Goal: Transaction & Acquisition: Purchase product/service

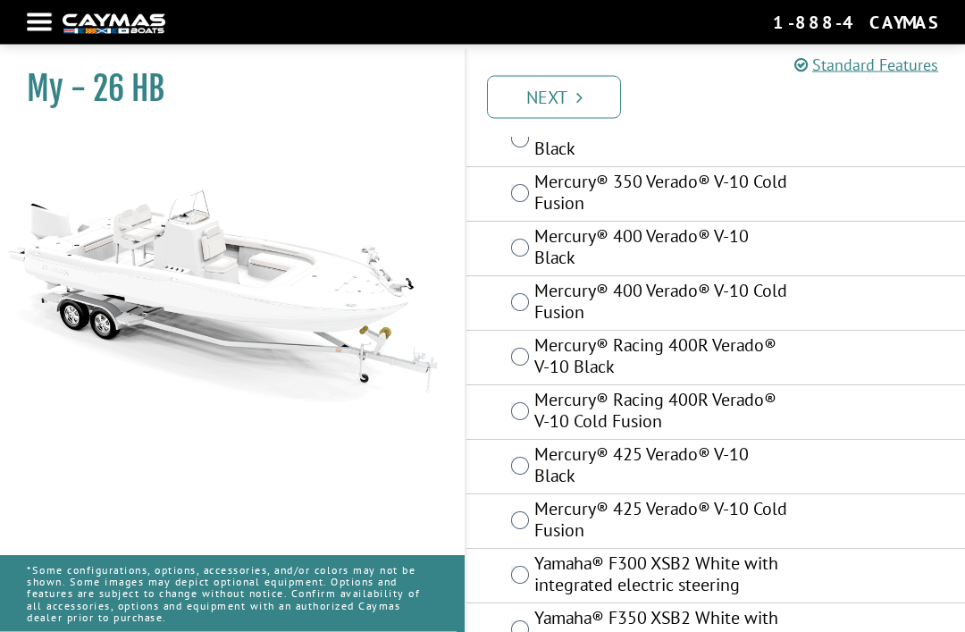
scroll to position [199, 0]
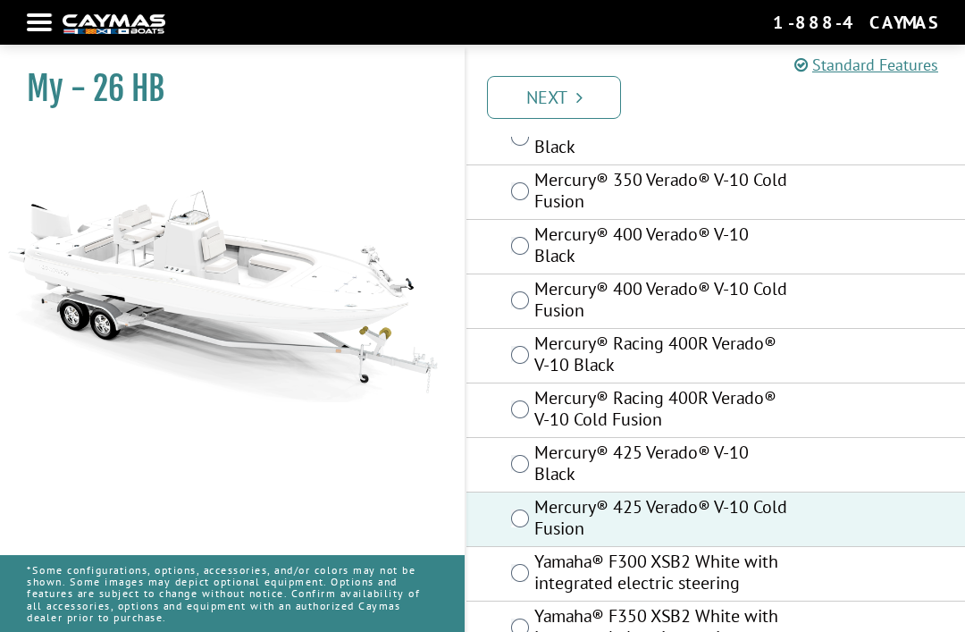
click at [600, 85] on link "Next" at bounding box center [554, 97] width 134 height 43
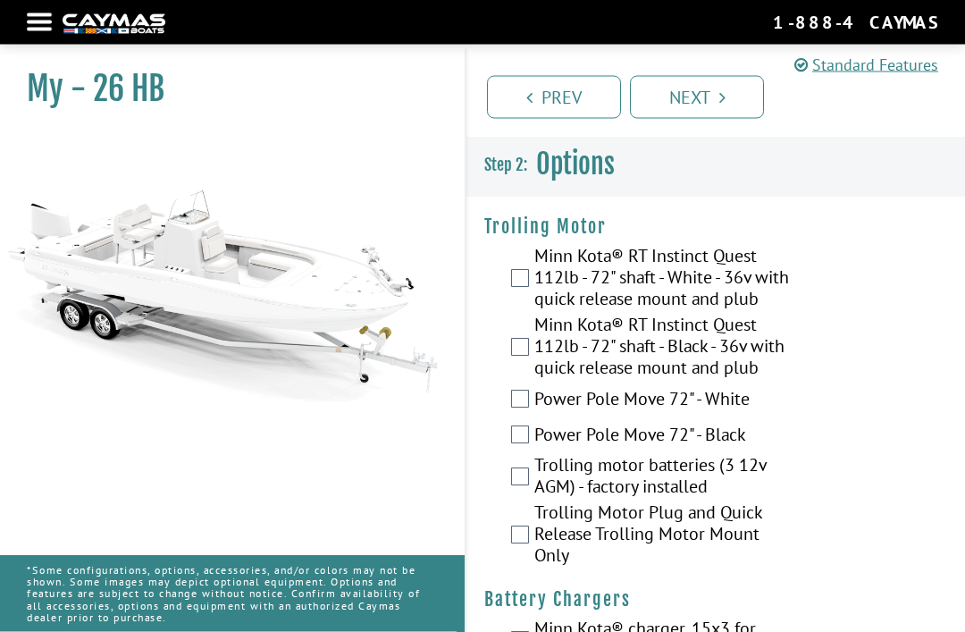
scroll to position [0, 0]
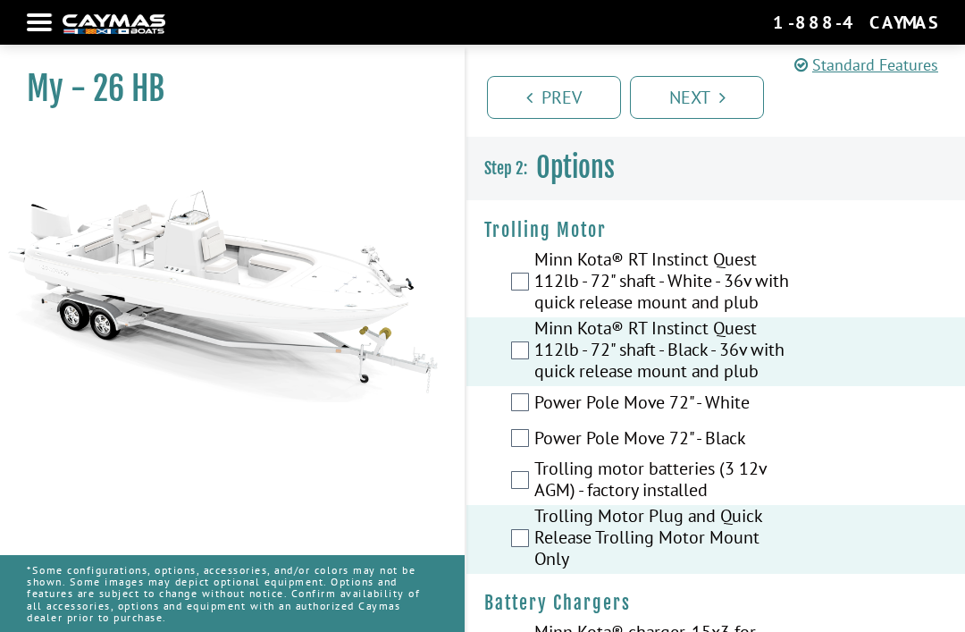
click at [535, 505] on label "Trolling motor batteries (3 12v AGM) - factory installed" at bounding box center [663, 481] width 257 height 47
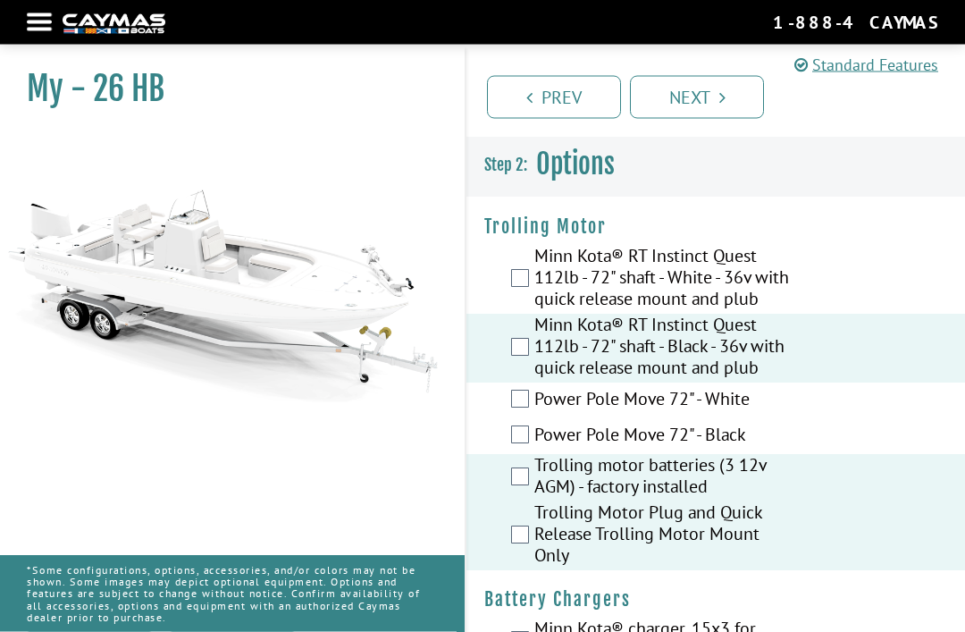
click at [732, 86] on link "Next" at bounding box center [697, 97] width 134 height 43
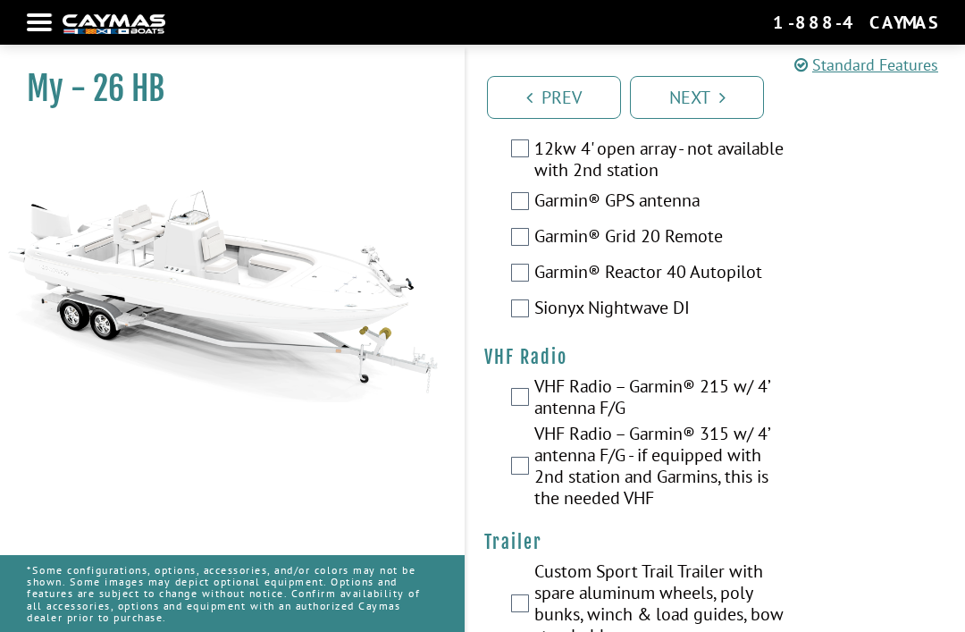
scroll to position [6679, 0]
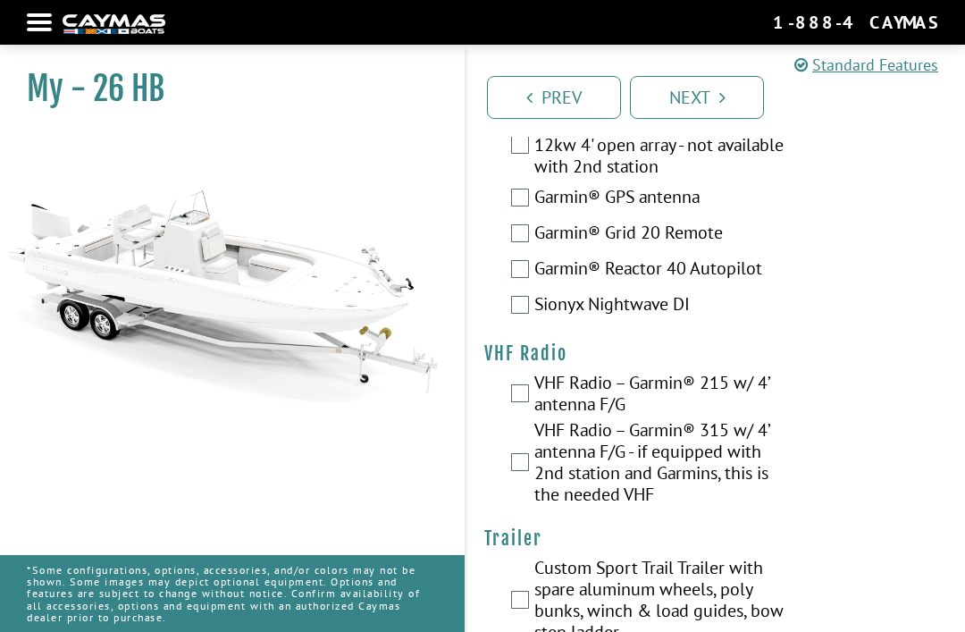
click at [506, 611] on div "Custom Sport Trail Trailer with spare aluminum wheels, poly bunks, winch & load…" at bounding box center [716, 602] width 499 height 90
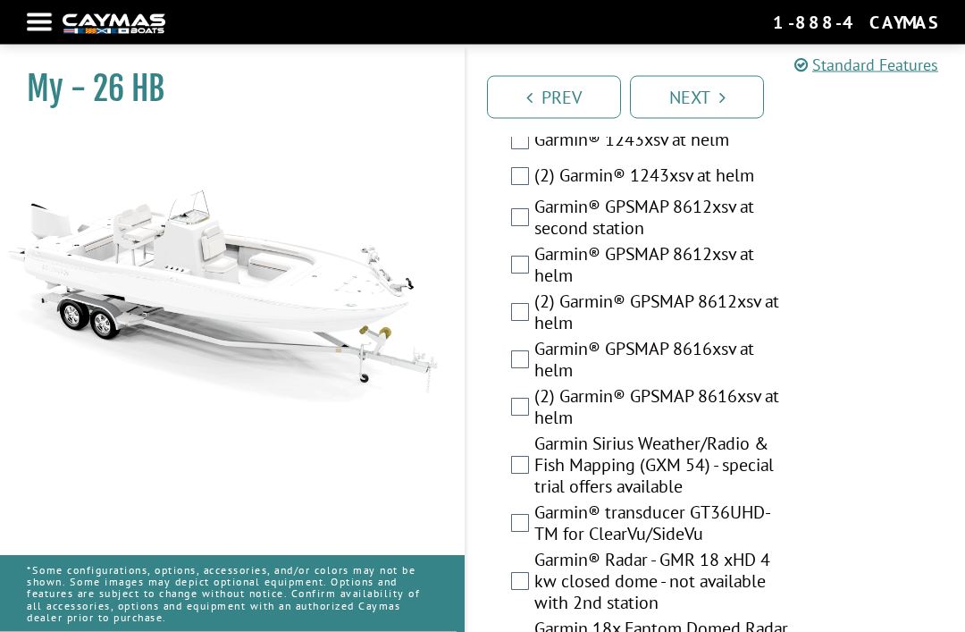
scroll to position [6014, 0]
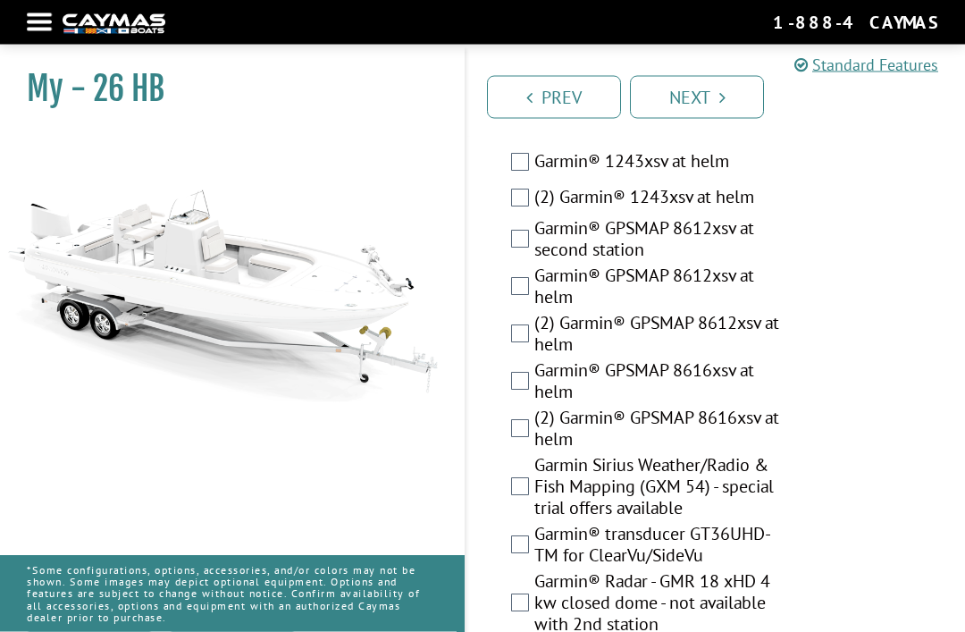
click at [706, 92] on link "Next" at bounding box center [697, 97] width 134 height 43
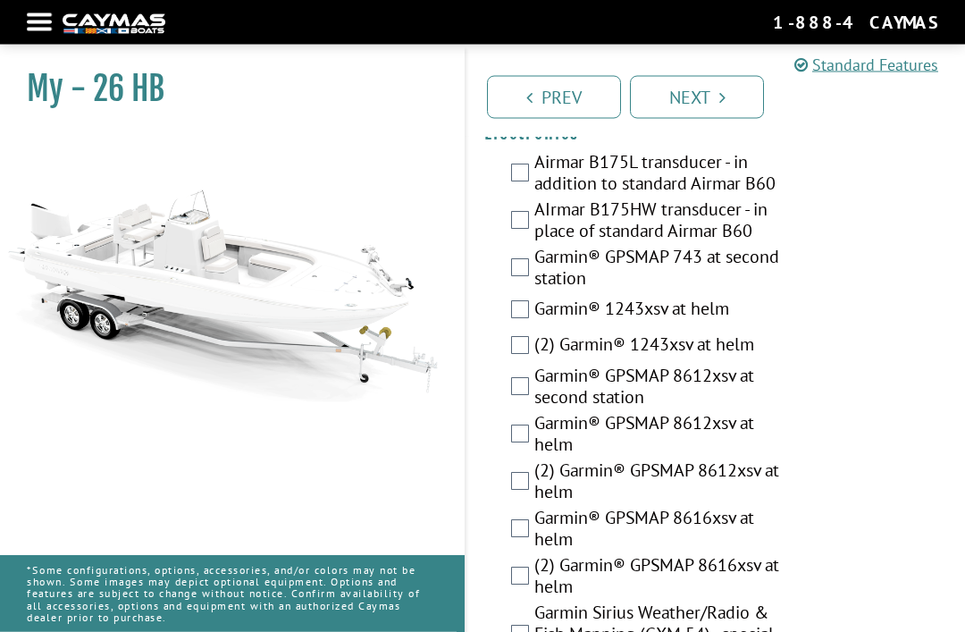
scroll to position [5864, 0]
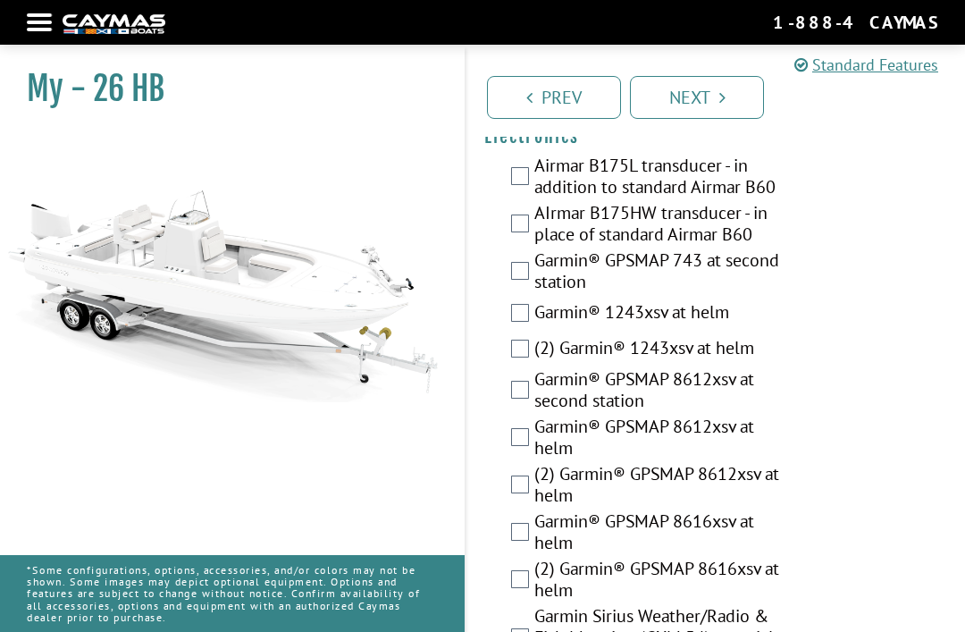
click at [758, 509] on label "(2) Garmin® GPSMAP 8612xsv at helm" at bounding box center [663, 486] width 257 height 47
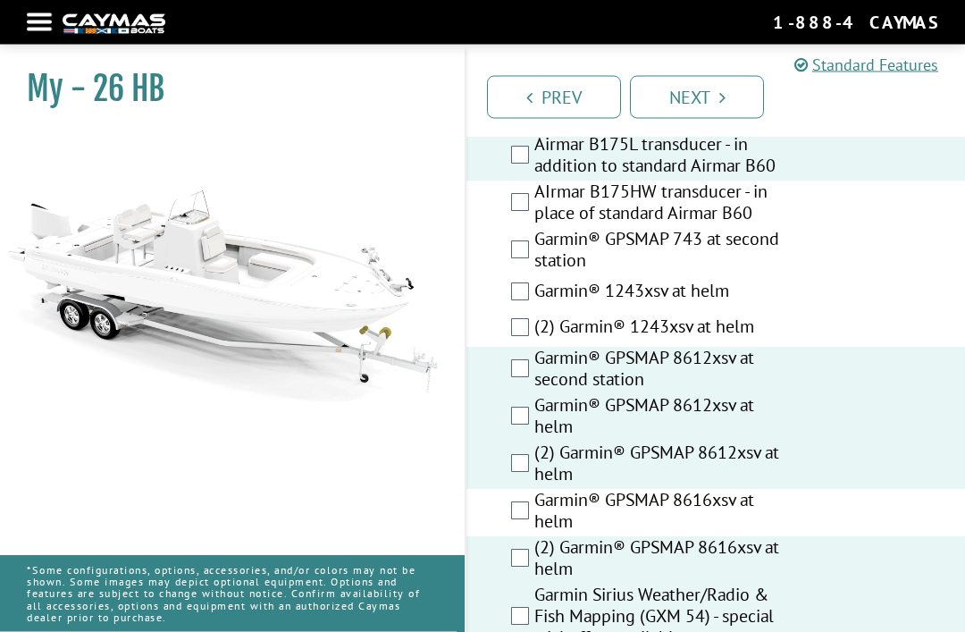
scroll to position [5883, 0]
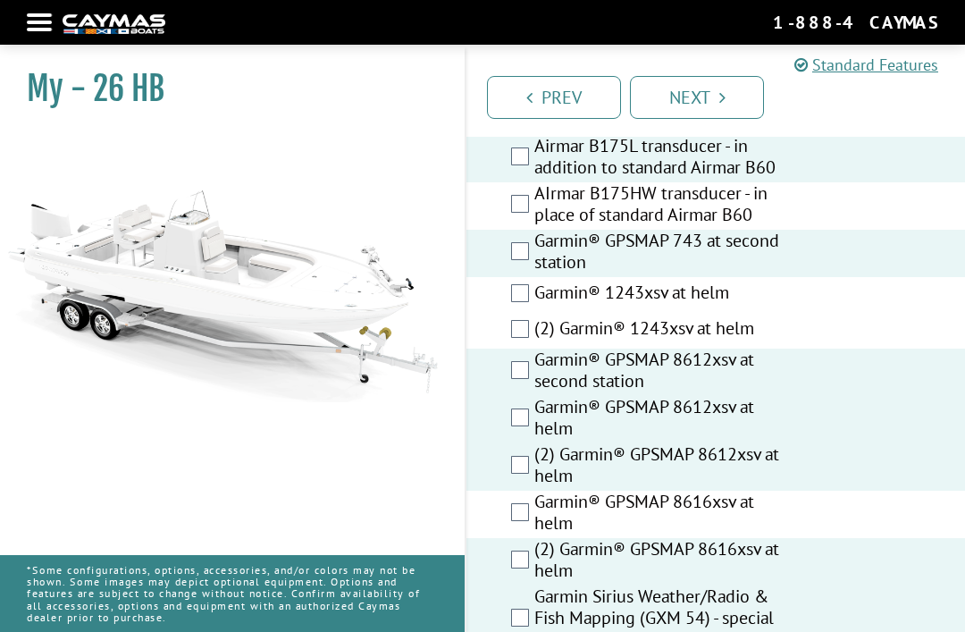
click at [535, 204] on label "AIrmar B175HW transducer - in place of standard Airmar B60" at bounding box center [663, 205] width 257 height 47
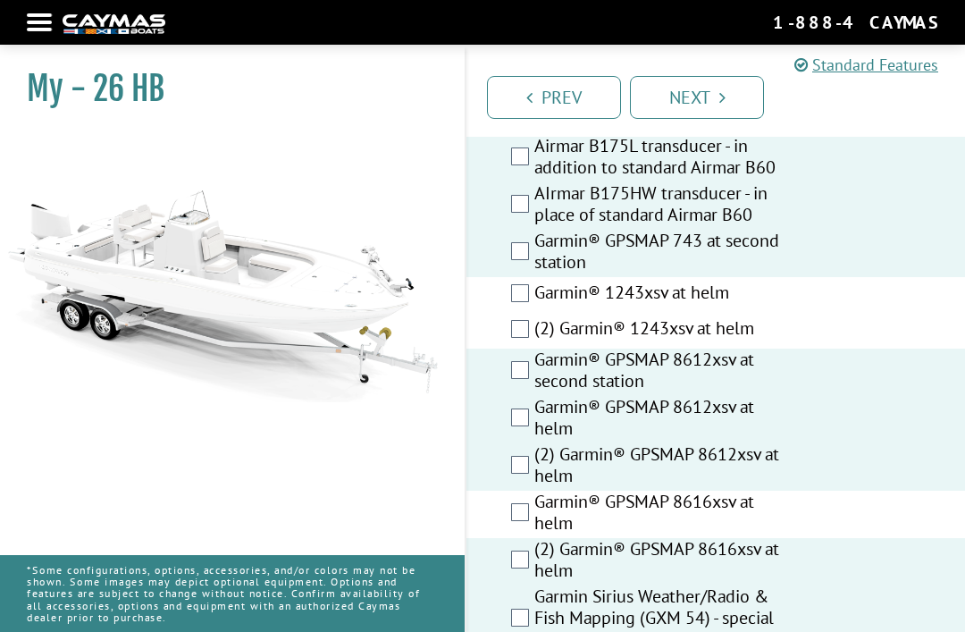
click at [529, 328] on div "(2) Garmin® 1243xsv at helm" at bounding box center [716, 331] width 499 height 36
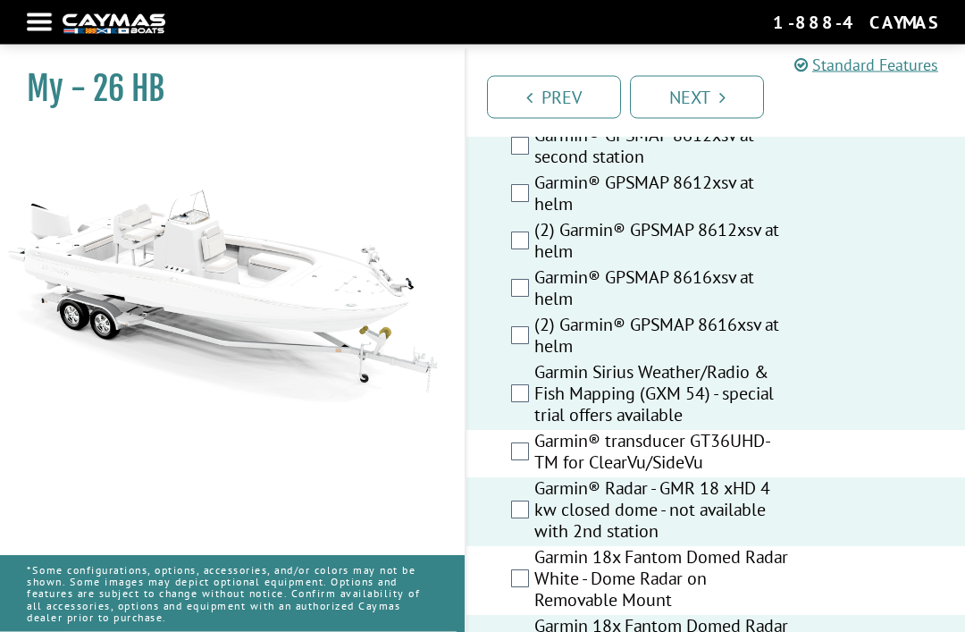
scroll to position [6108, 0]
click at [710, 112] on link "Next" at bounding box center [697, 97] width 134 height 43
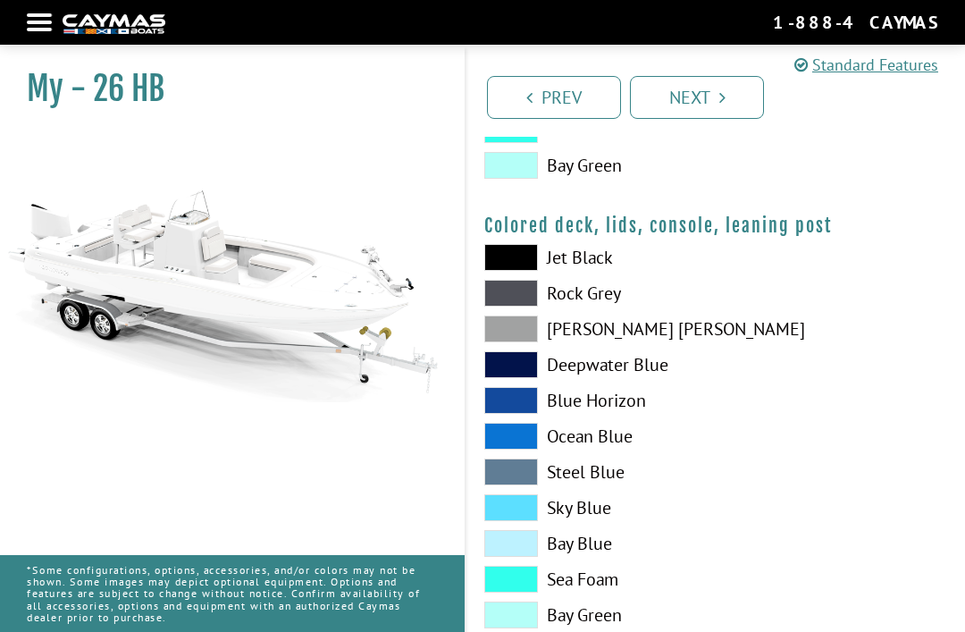
click at [709, 105] on link "Next" at bounding box center [697, 97] width 134 height 43
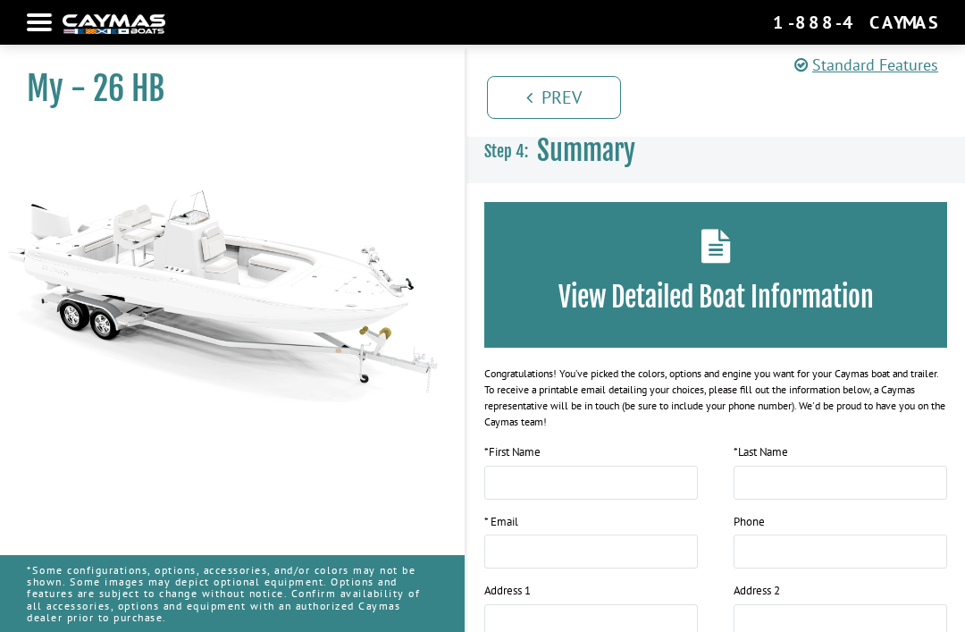
scroll to position [0, 0]
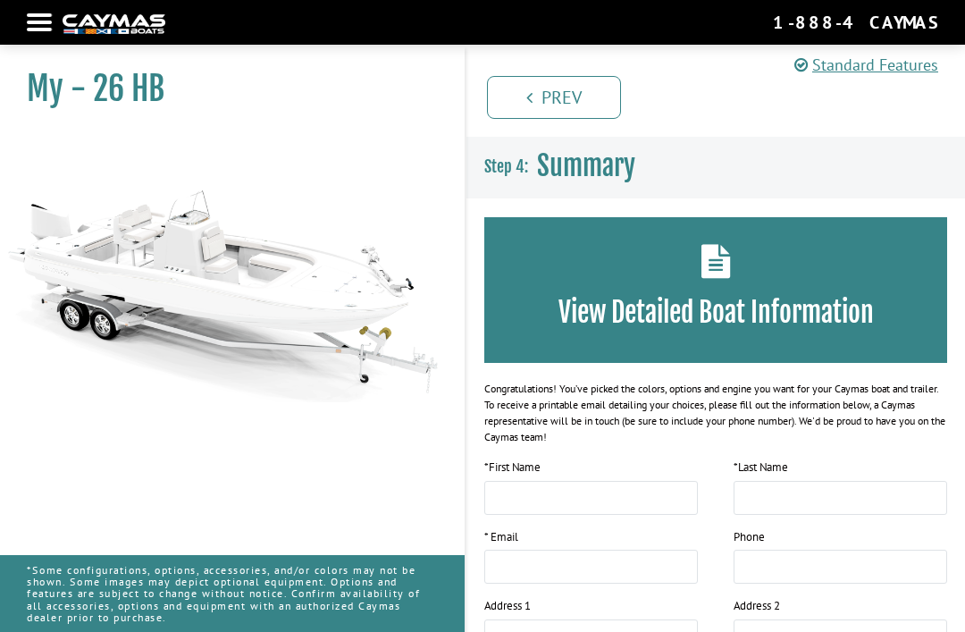
click at [575, 113] on link "Prev" at bounding box center [554, 97] width 134 height 43
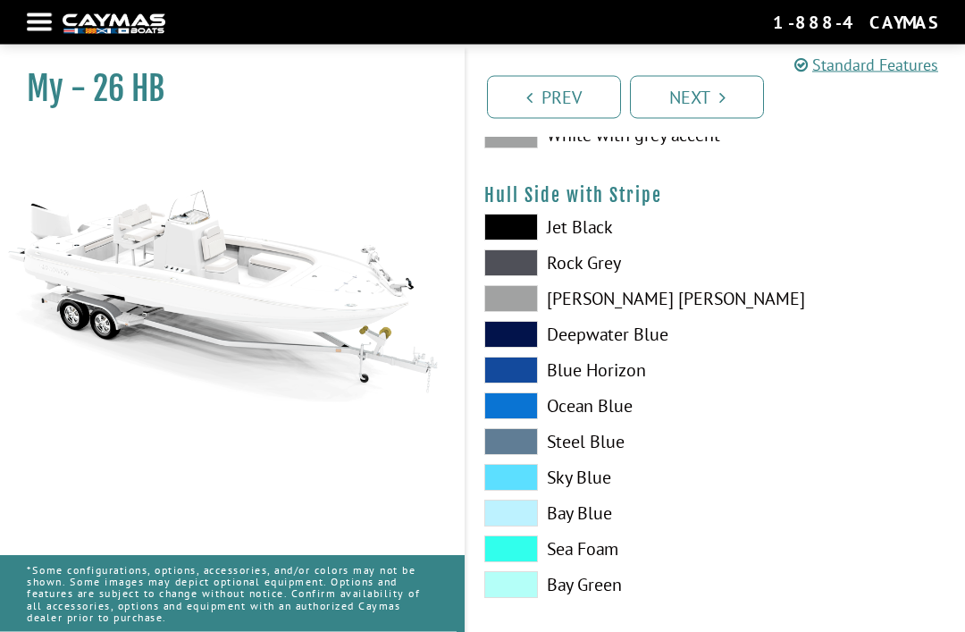
scroll to position [298, 0]
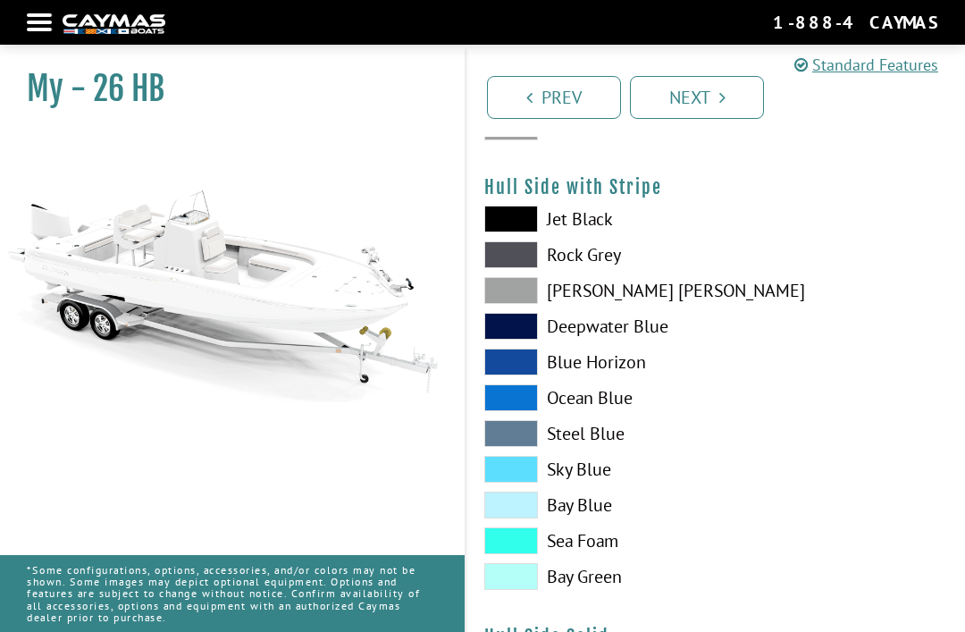
click at [528, 220] on span at bounding box center [511, 219] width 54 height 27
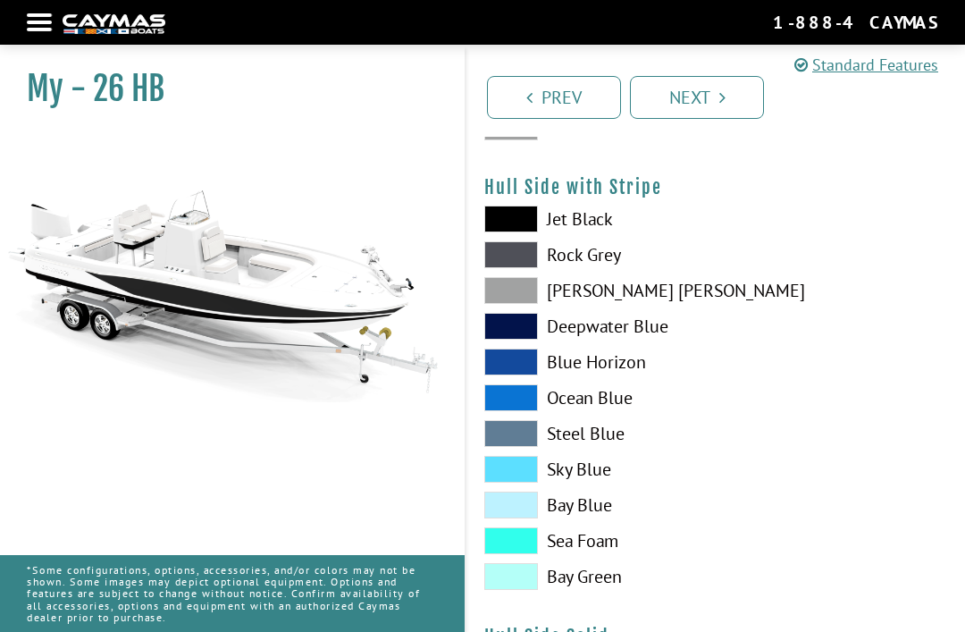
click at [523, 333] on span at bounding box center [511, 326] width 54 height 27
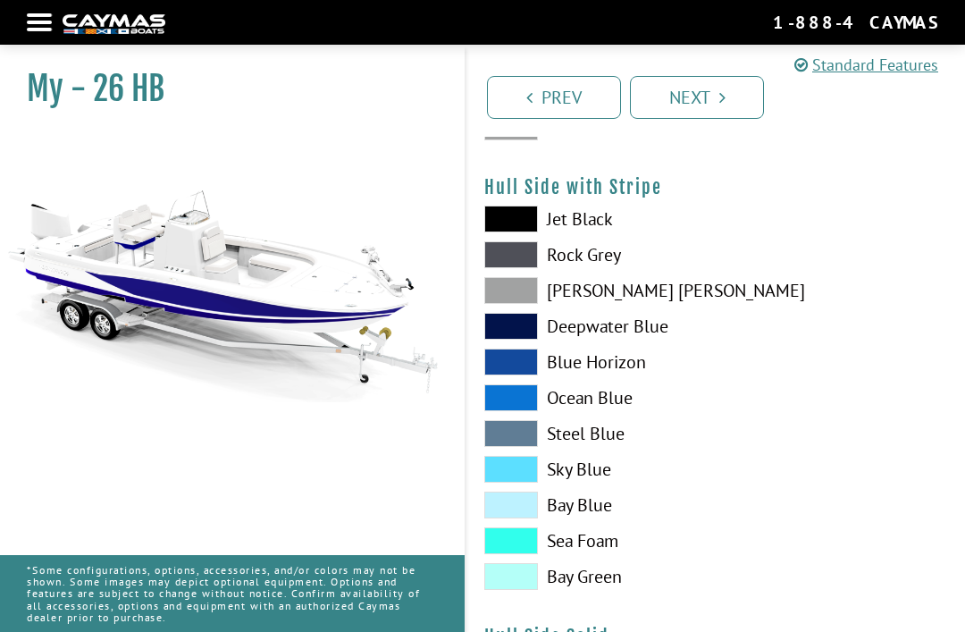
click at [521, 367] on span at bounding box center [511, 362] width 54 height 27
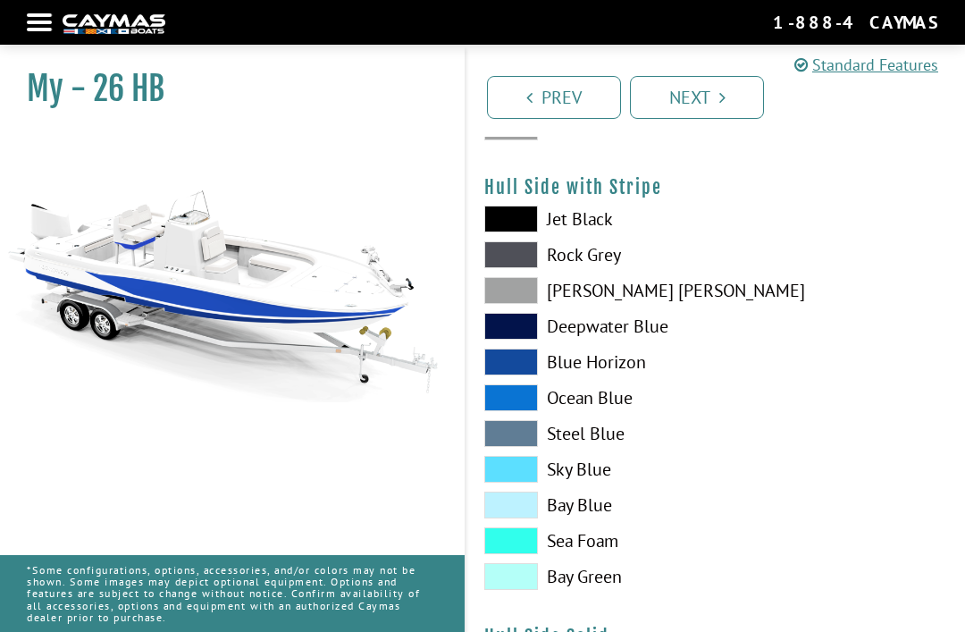
click at [523, 219] on span at bounding box center [511, 219] width 54 height 27
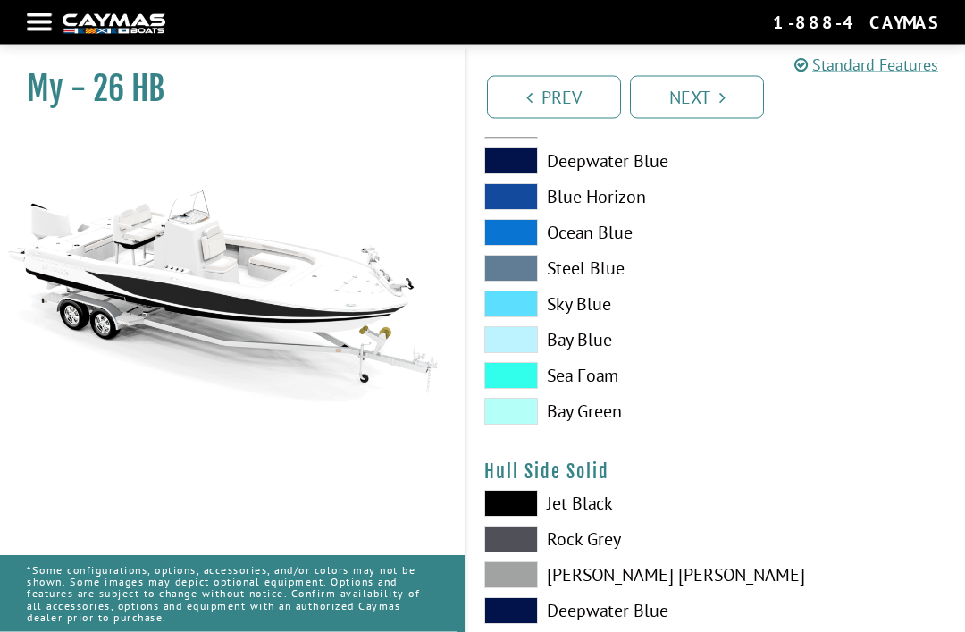
scroll to position [463, 0]
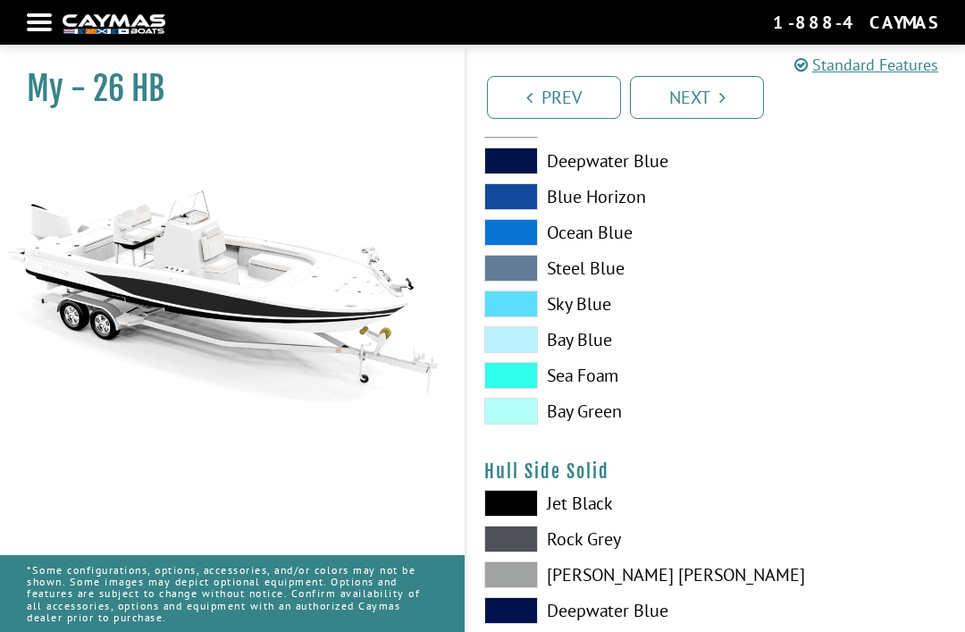
click at [518, 346] on span at bounding box center [511, 339] width 54 height 27
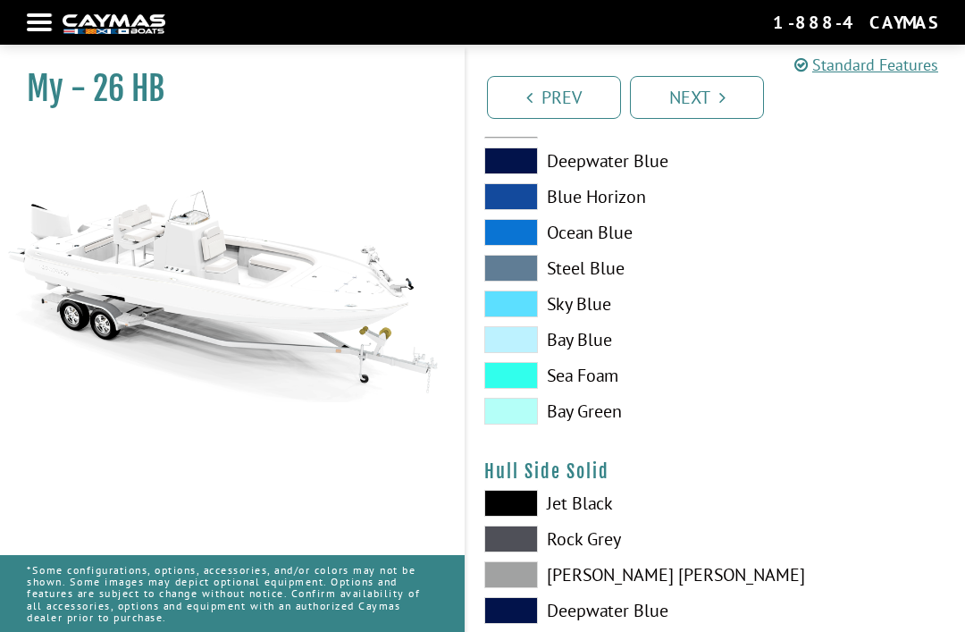
click at [518, 346] on span at bounding box center [511, 339] width 54 height 27
click at [510, 313] on span at bounding box center [511, 304] width 54 height 27
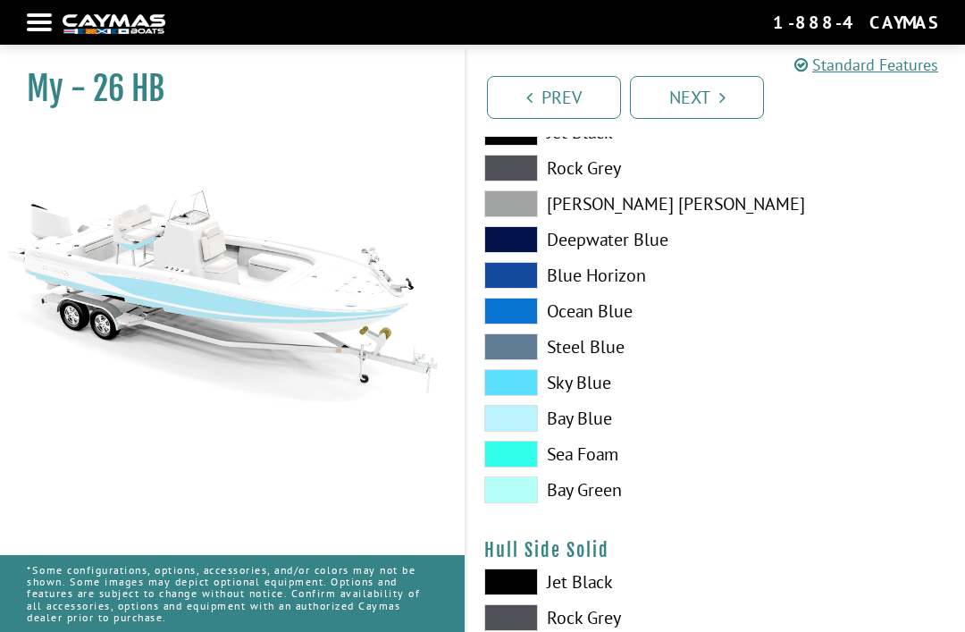
scroll to position [381, 0]
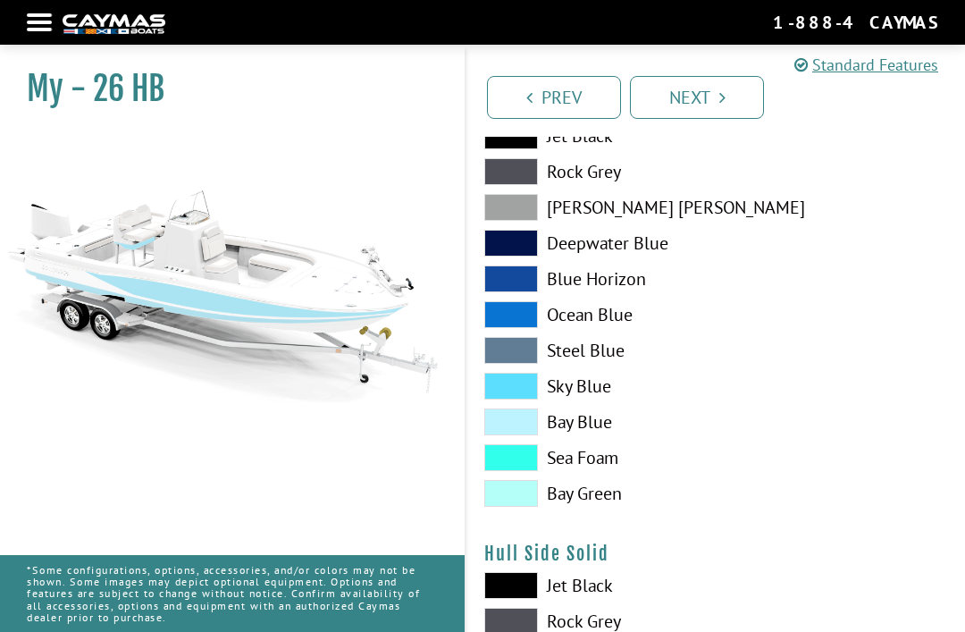
click at [518, 416] on span at bounding box center [511, 422] width 54 height 27
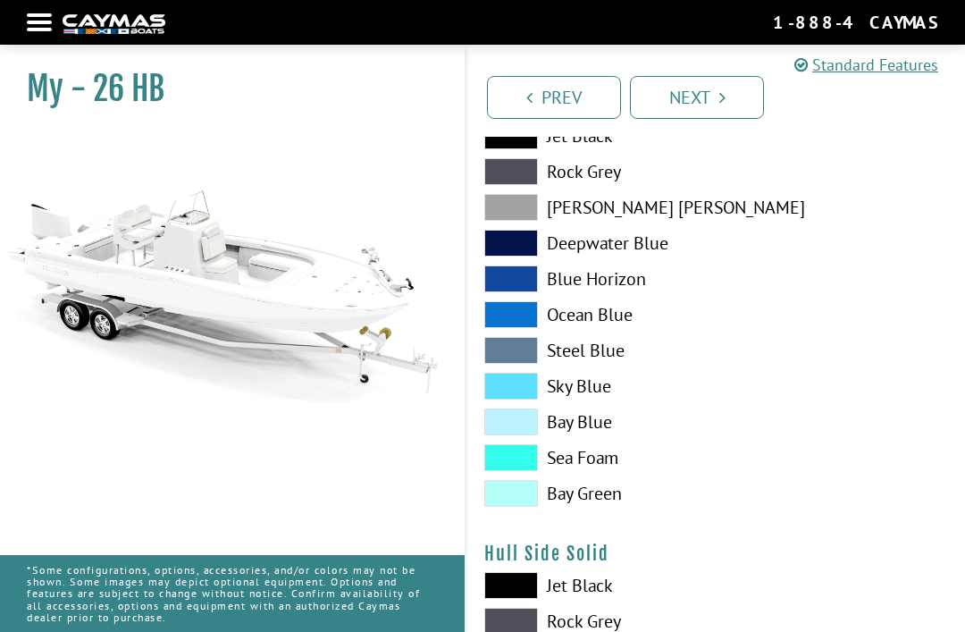
click at [510, 238] on span at bounding box center [511, 243] width 54 height 27
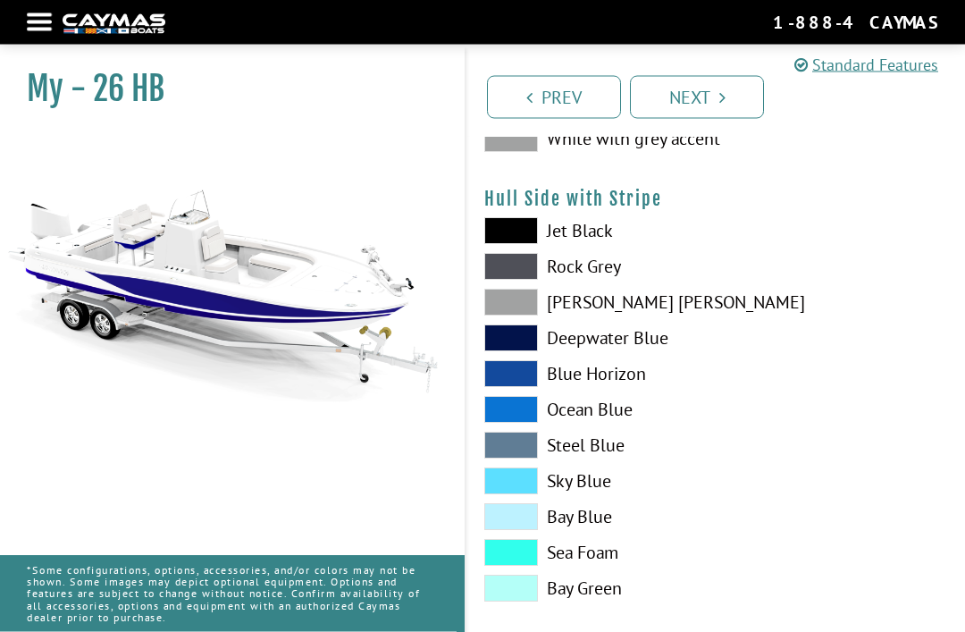
scroll to position [278, 0]
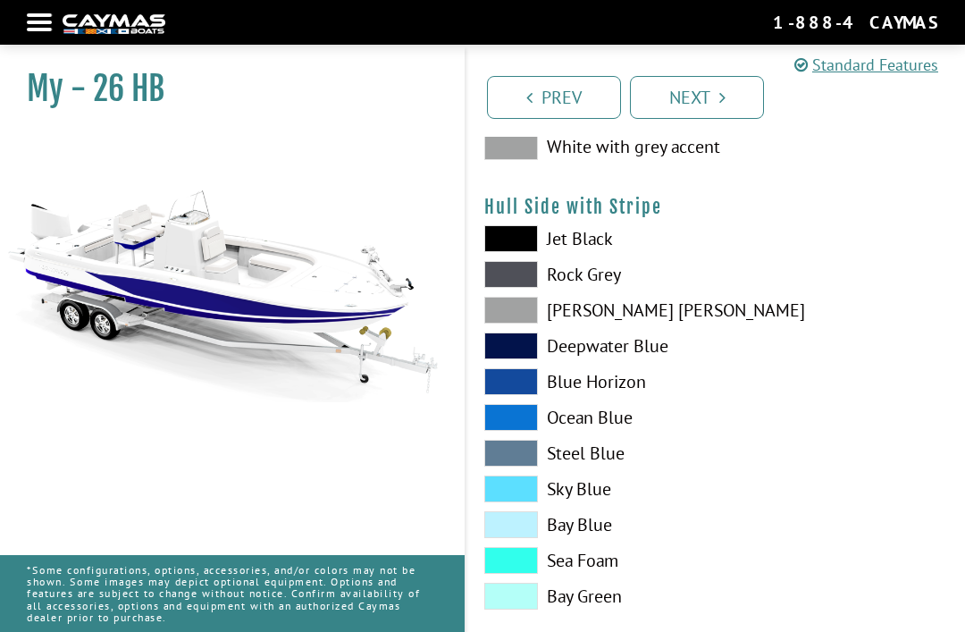
click at [515, 314] on span at bounding box center [511, 310] width 54 height 27
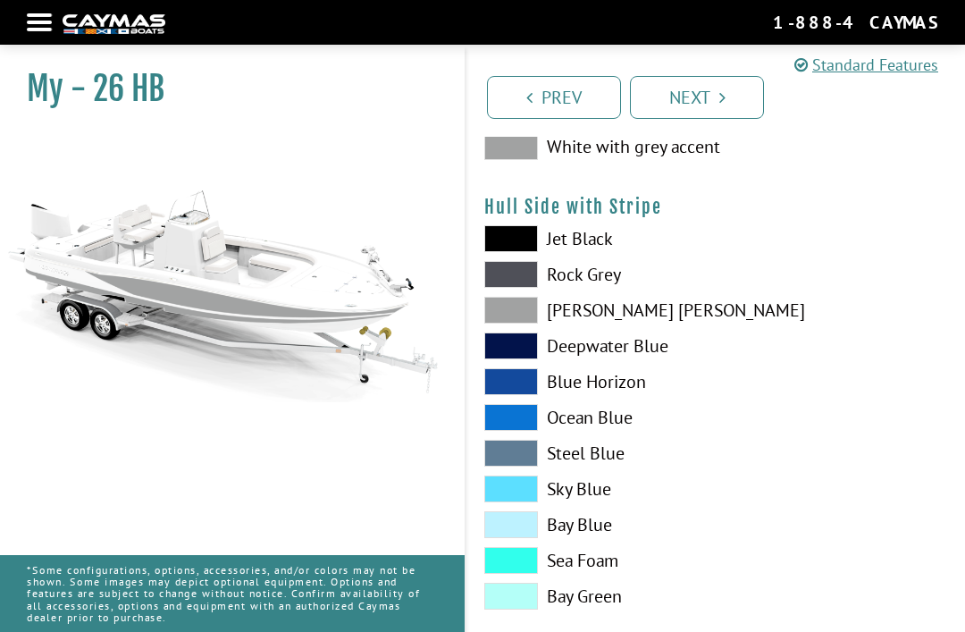
click at [517, 278] on span at bounding box center [511, 274] width 54 height 27
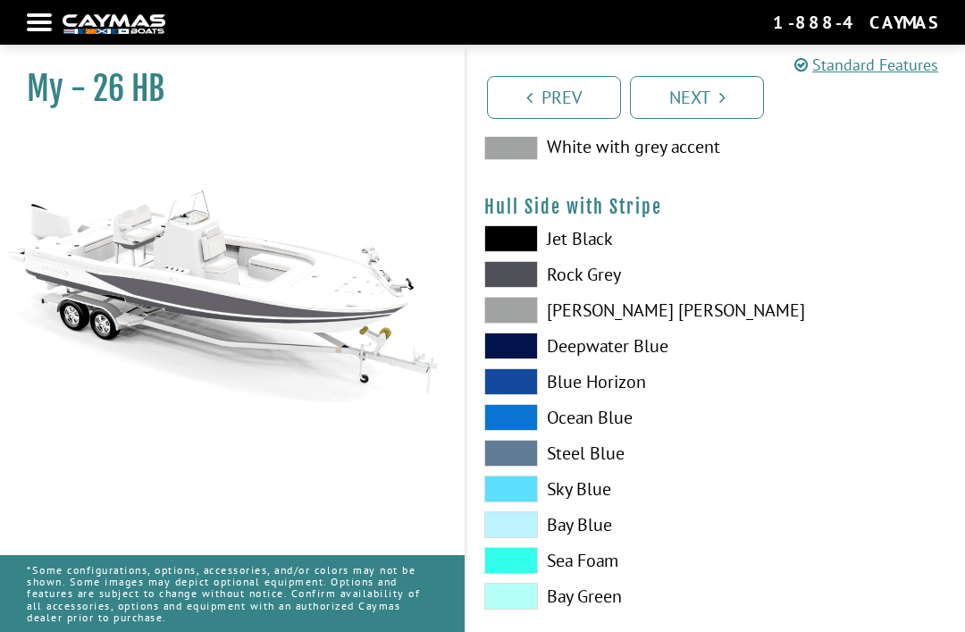
click at [510, 232] on span at bounding box center [511, 238] width 54 height 27
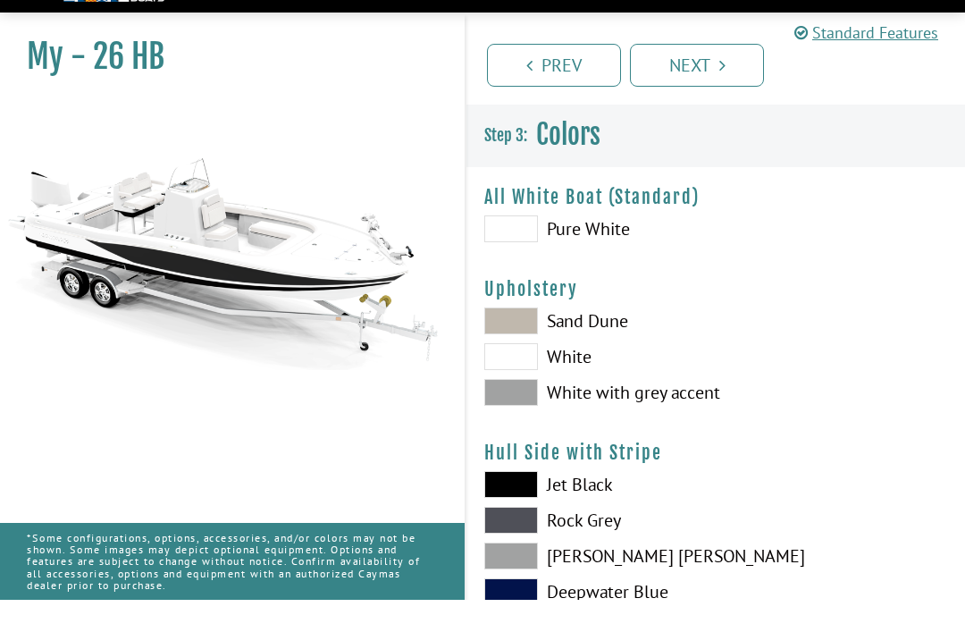
scroll to position [35, 0]
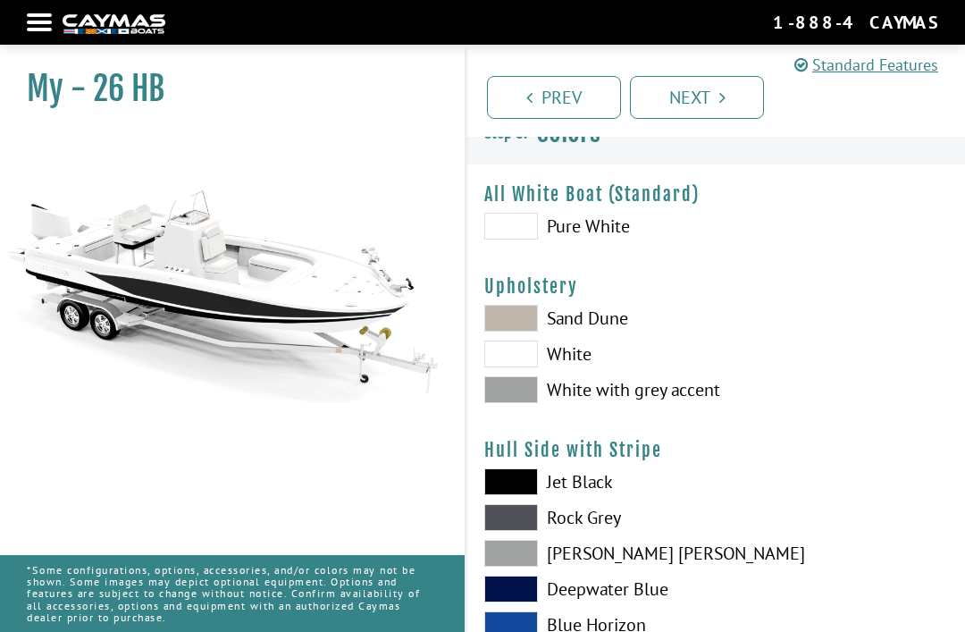
click at [514, 386] on span at bounding box center [511, 389] width 54 height 27
click at [521, 318] on span at bounding box center [511, 318] width 54 height 27
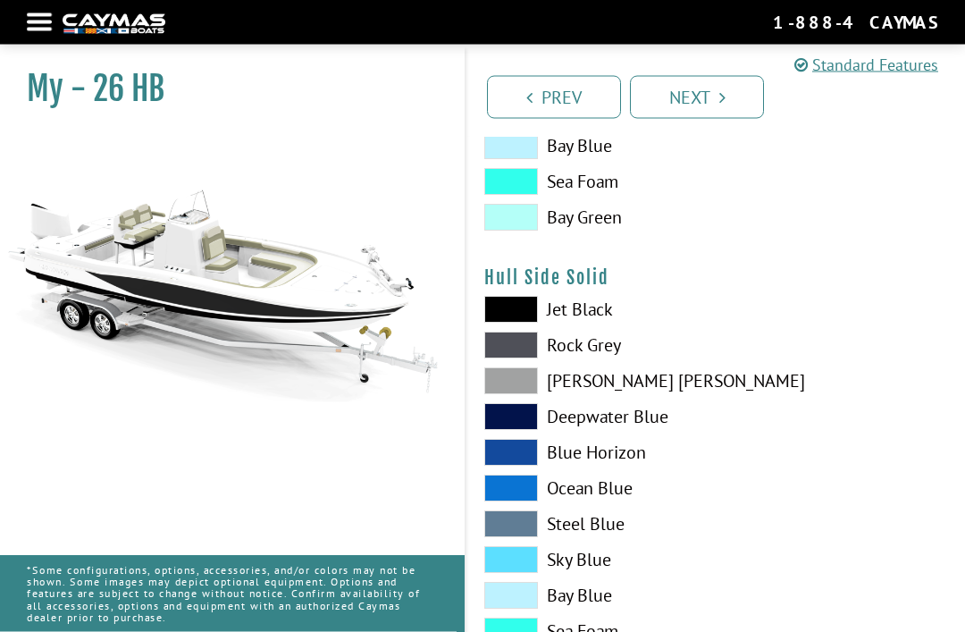
click at [518, 316] on span at bounding box center [511, 310] width 54 height 27
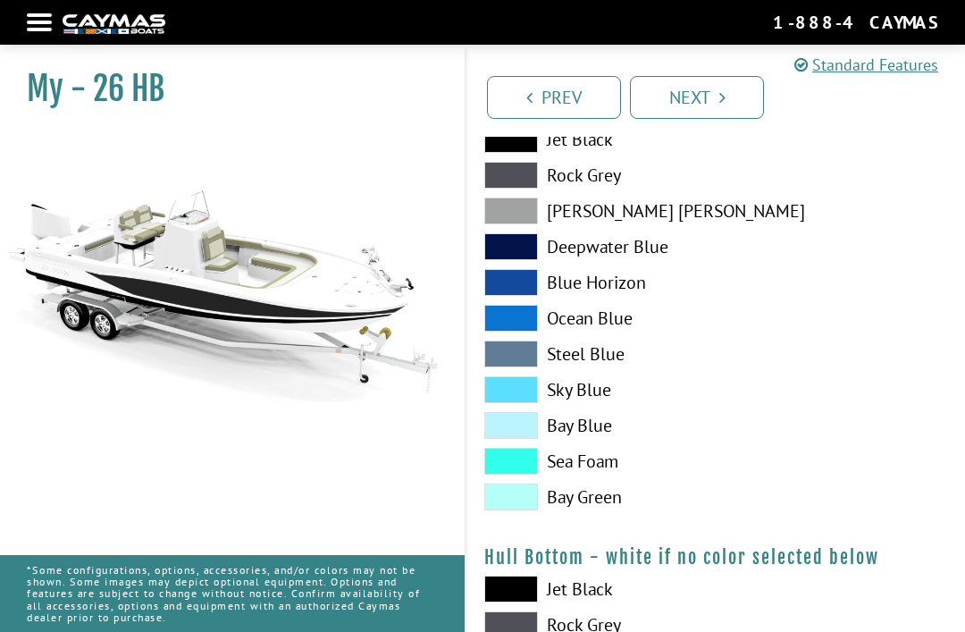
scroll to position [825, 0]
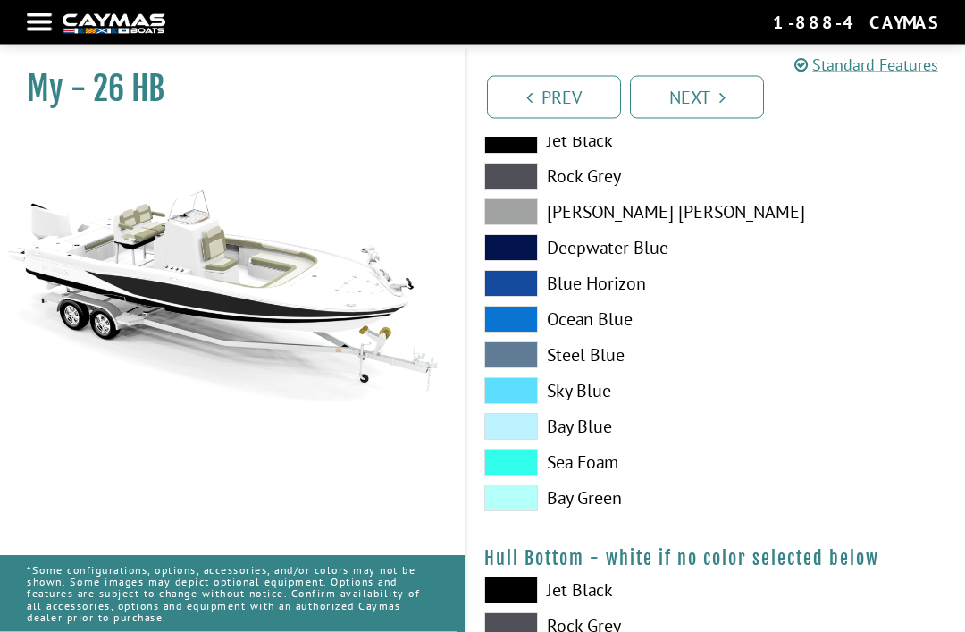
click at [554, 101] on link "Prev" at bounding box center [554, 97] width 134 height 43
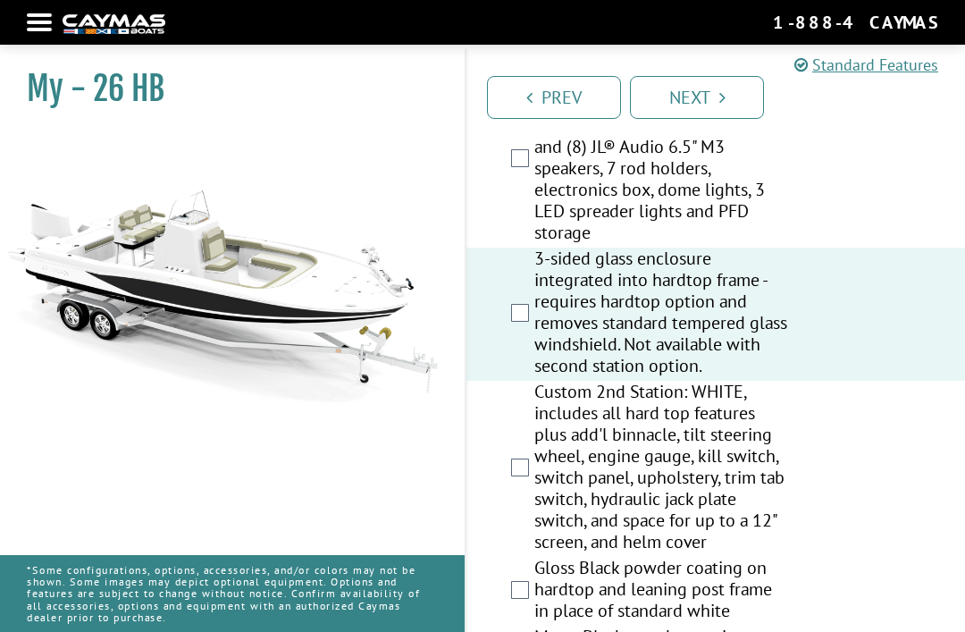
scroll to position [2255, 0]
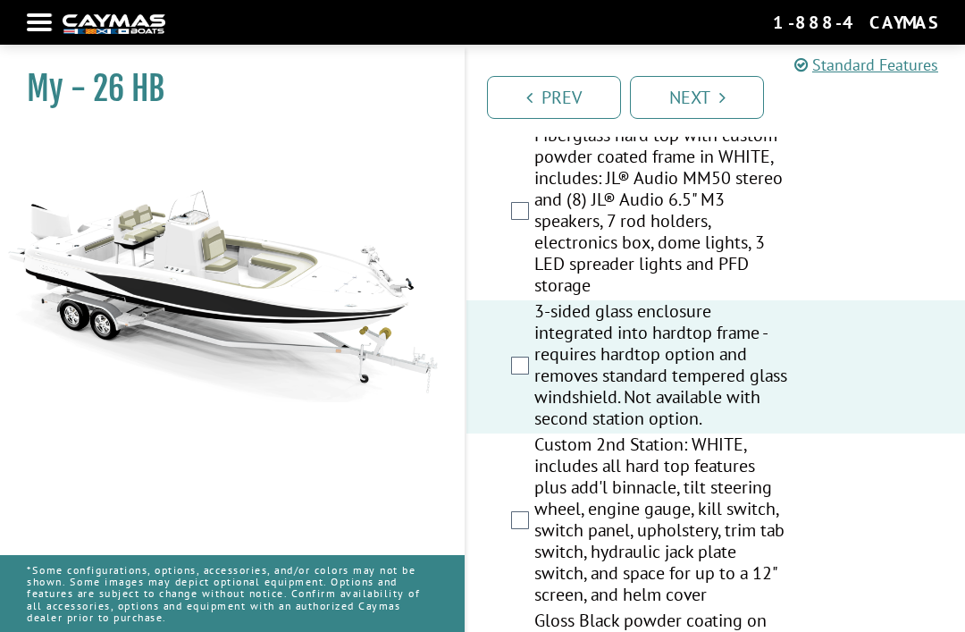
click at [566, 100] on link "Prev" at bounding box center [554, 97] width 134 height 43
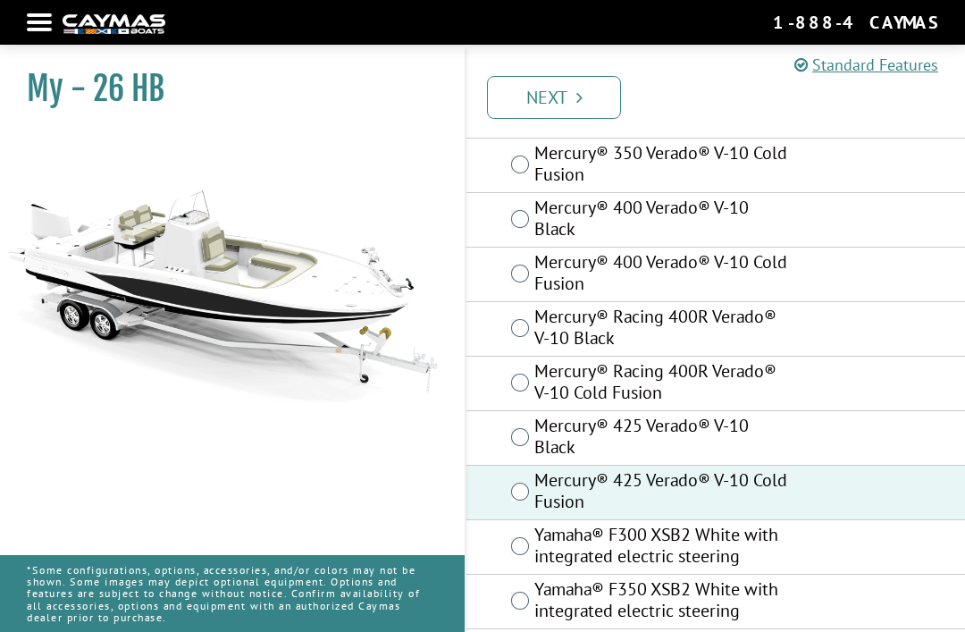
scroll to position [255, 0]
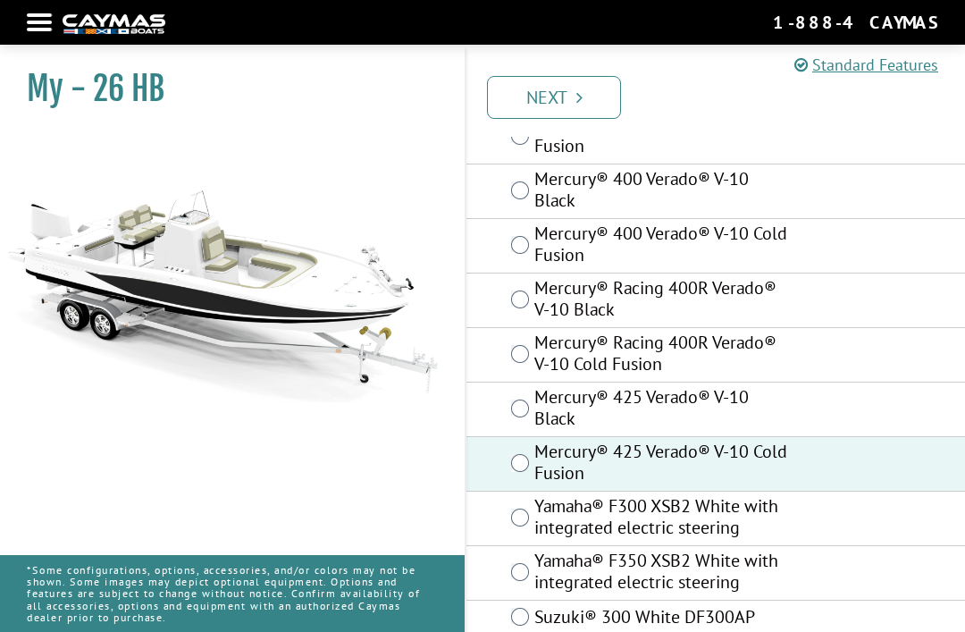
click at [596, 96] on link "Next" at bounding box center [554, 97] width 134 height 43
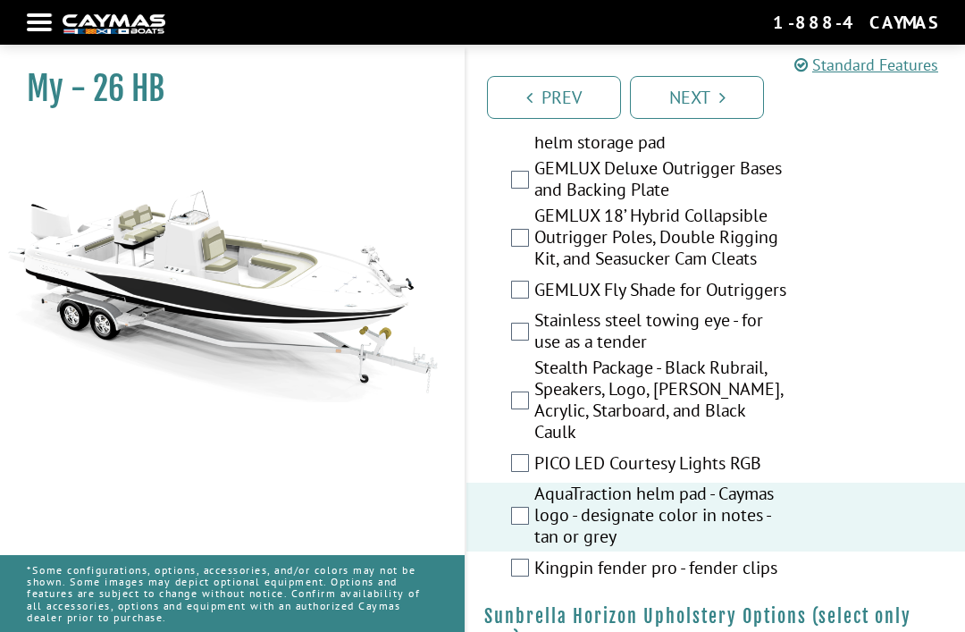
scroll to position [3754, 0]
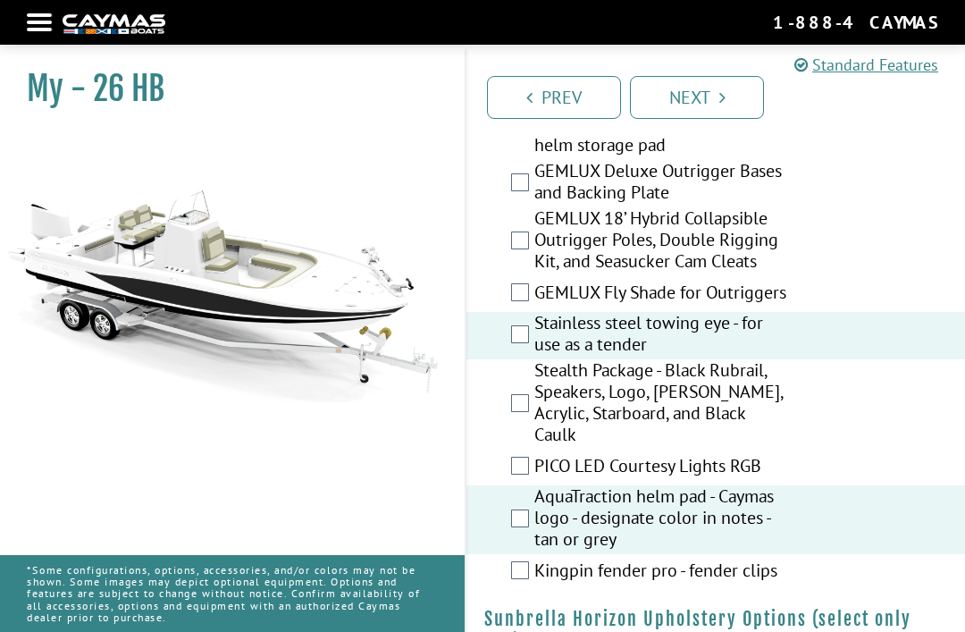
click at [719, 64] on div "Prev Next" at bounding box center [715, 89] width 501 height 95
click at [730, 98] on link "Next" at bounding box center [697, 97] width 134 height 43
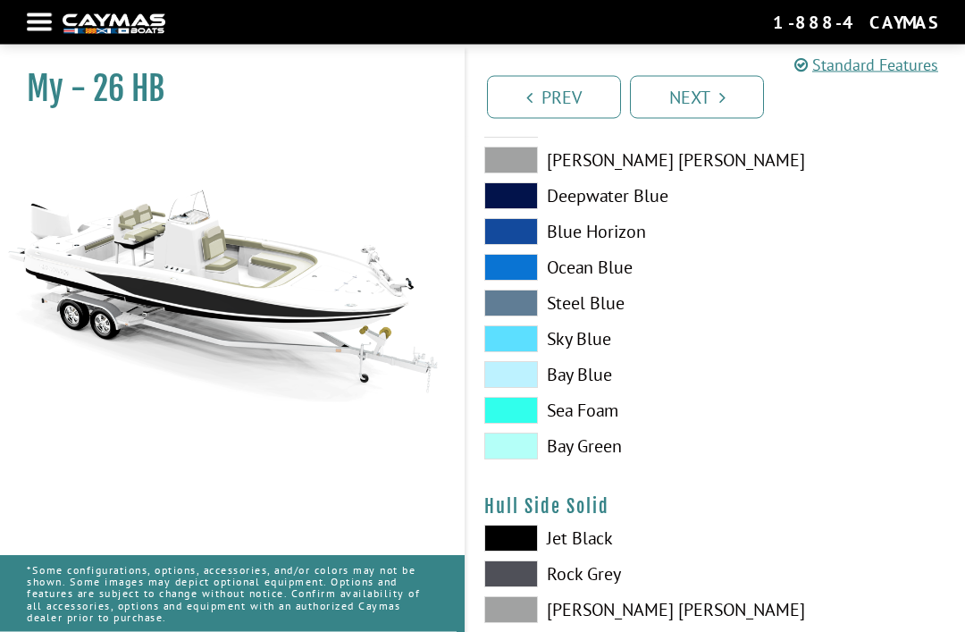
scroll to position [0, 0]
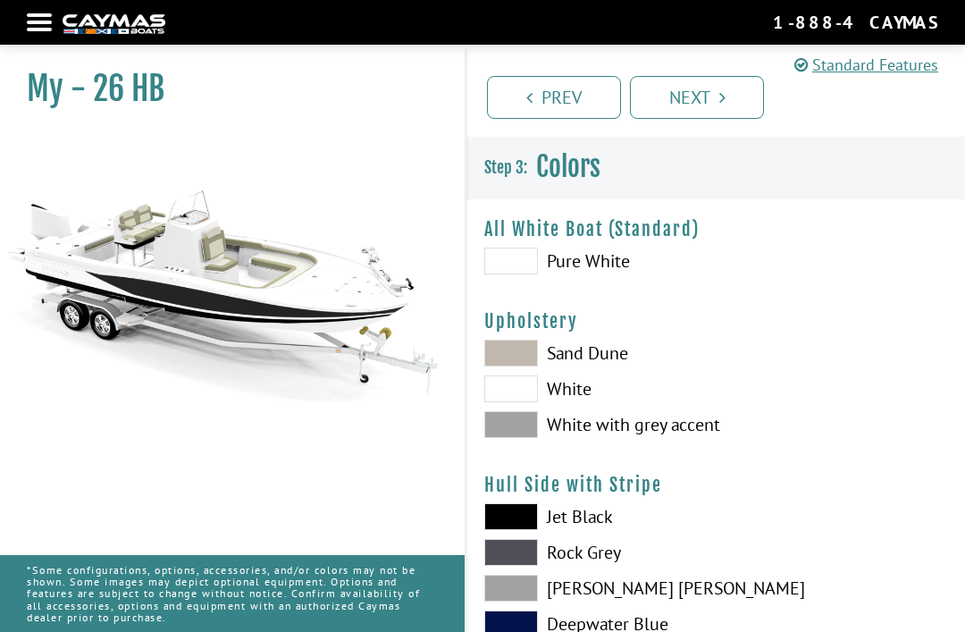
click at [712, 101] on link "Next" at bounding box center [697, 97] width 134 height 43
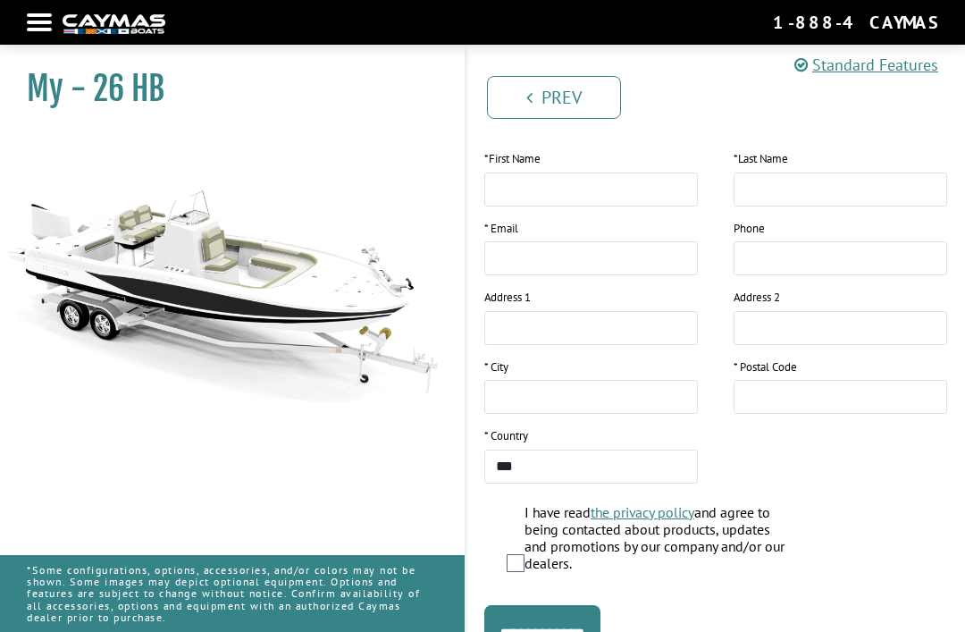
scroll to position [343, 0]
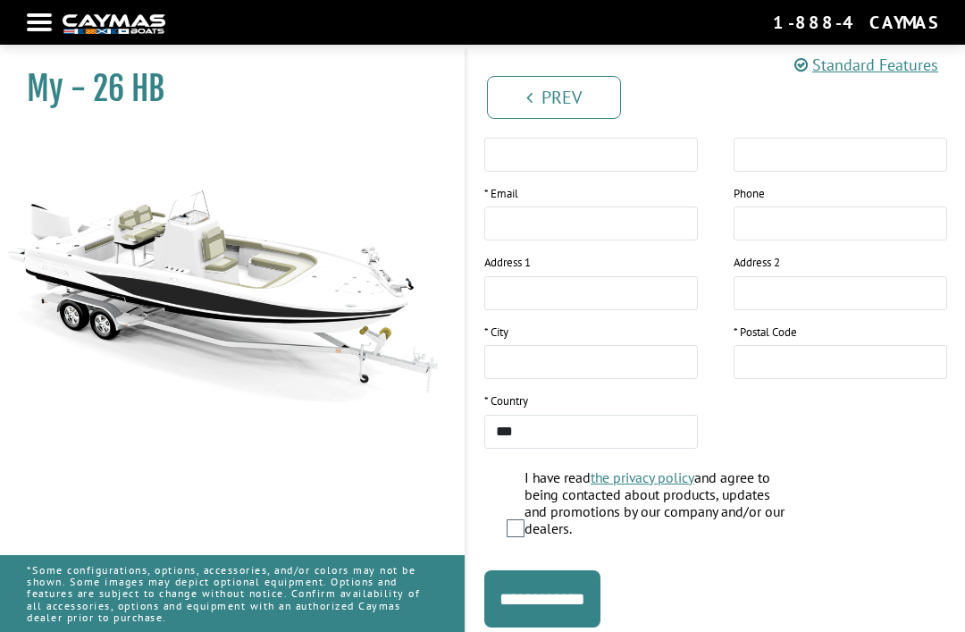
click at [601, 608] on input "**********" at bounding box center [542, 598] width 116 height 57
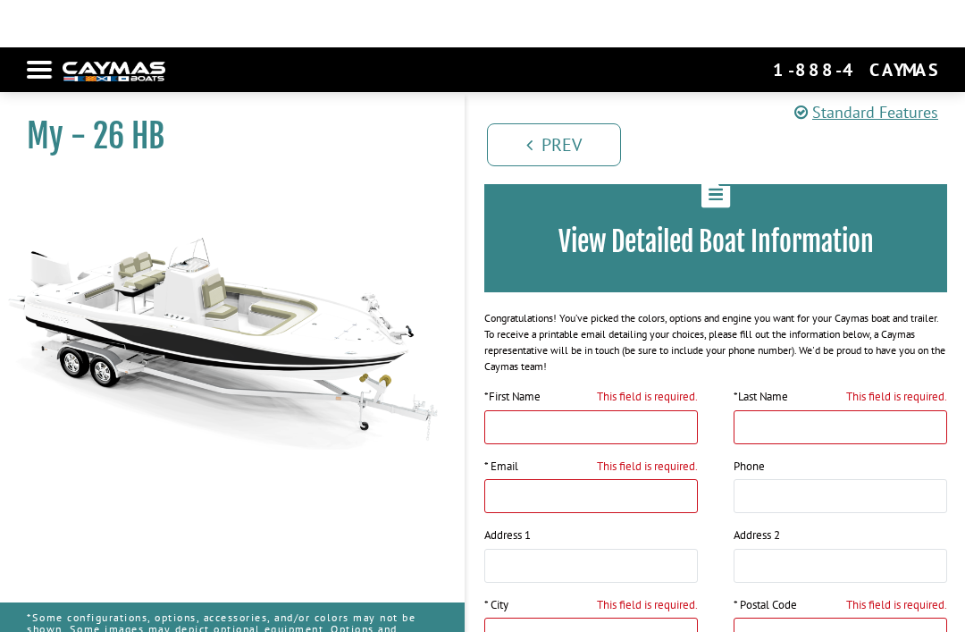
scroll to position [0, 0]
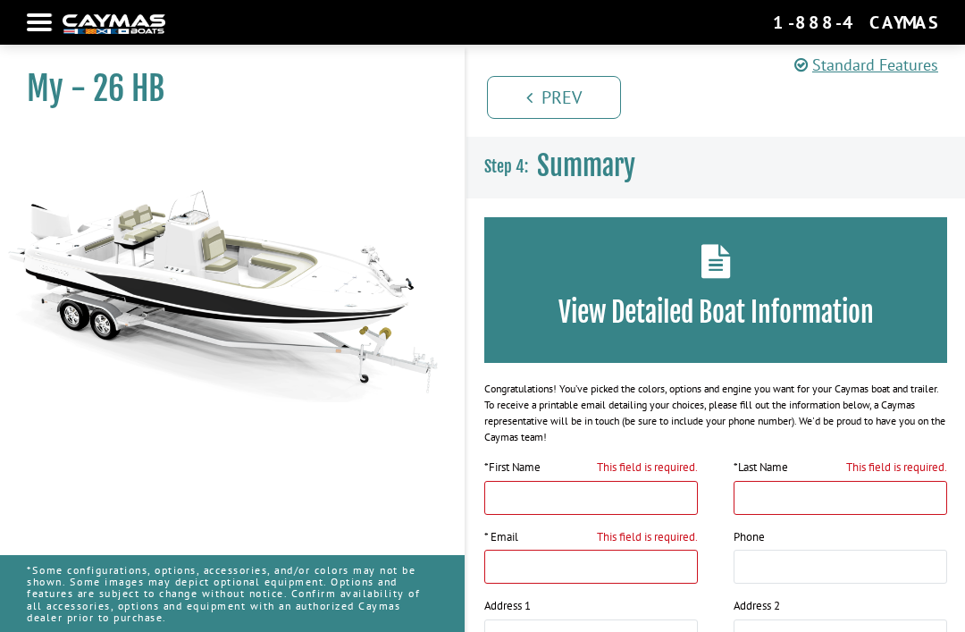
click at [35, 21] on div at bounding box center [39, 23] width 25 height 4
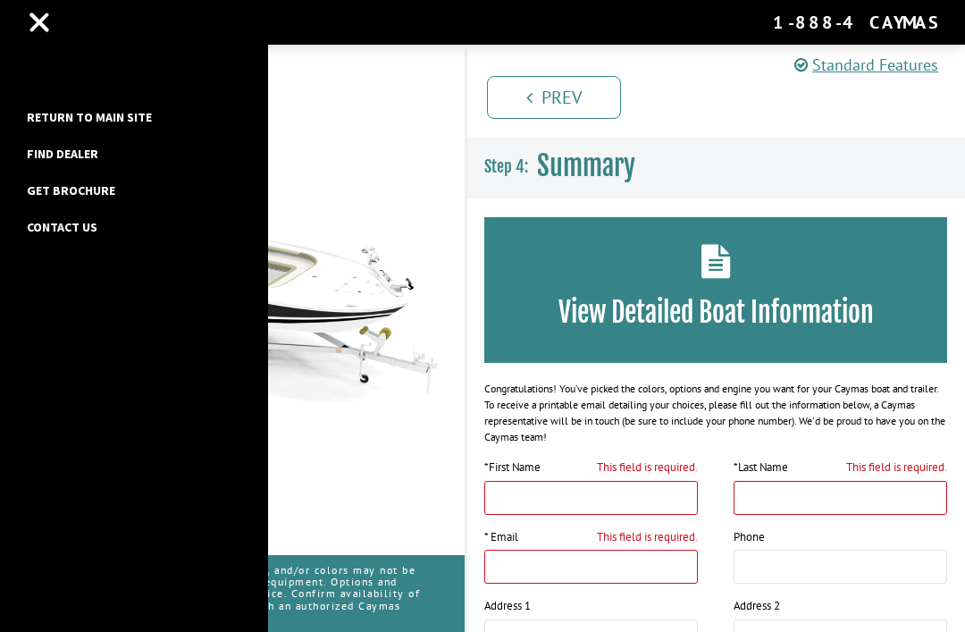
click at [44, 99] on div "Return to main site Find Dealer Get Brochure Contact Us" at bounding box center [134, 316] width 268 height 632
click at [43, 107] on link "Return to main site" at bounding box center [89, 116] width 143 height 23
